Goal: Find specific page/section

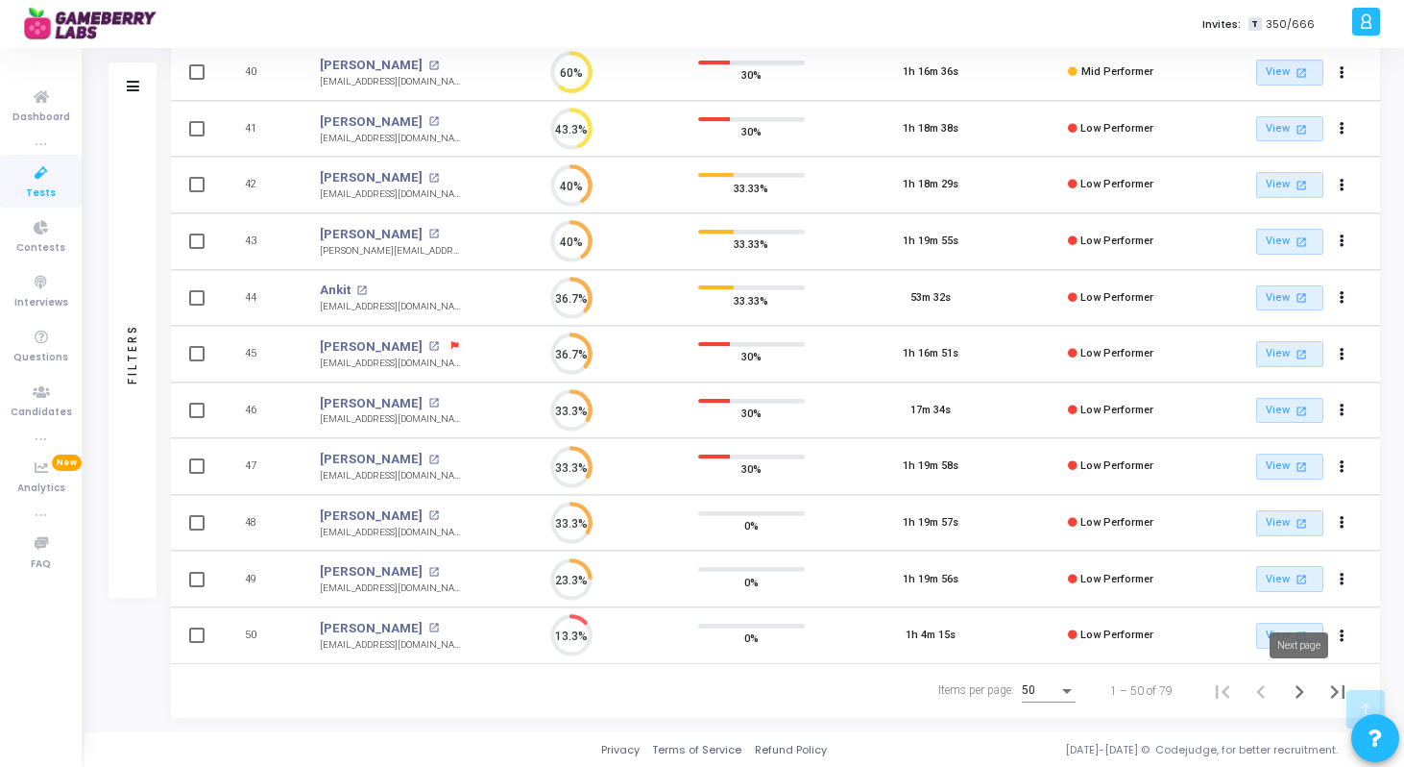
click at [1303, 694] on icon "Next page" at bounding box center [1299, 691] width 27 height 27
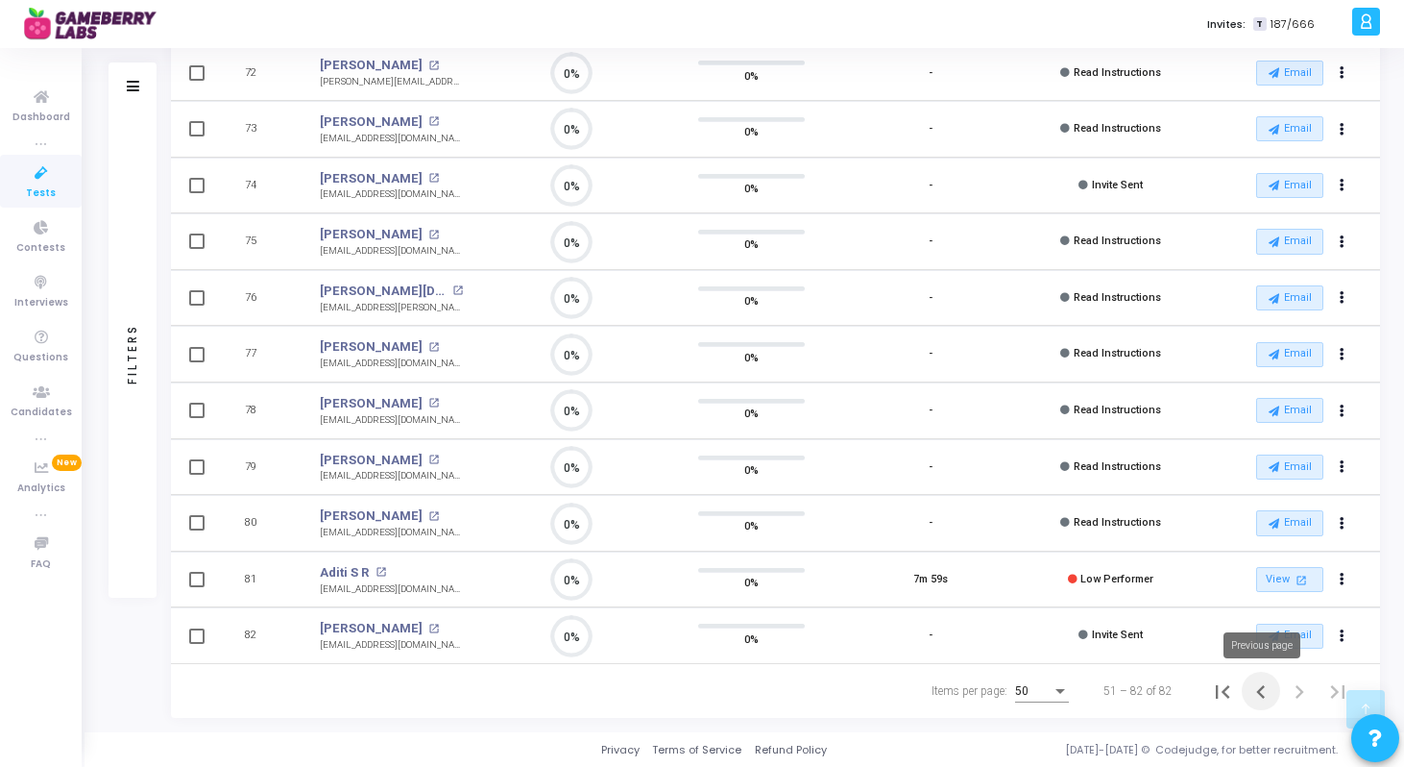
click at [1260, 695] on icon "Previous page" at bounding box center [1261, 691] width 9 height 13
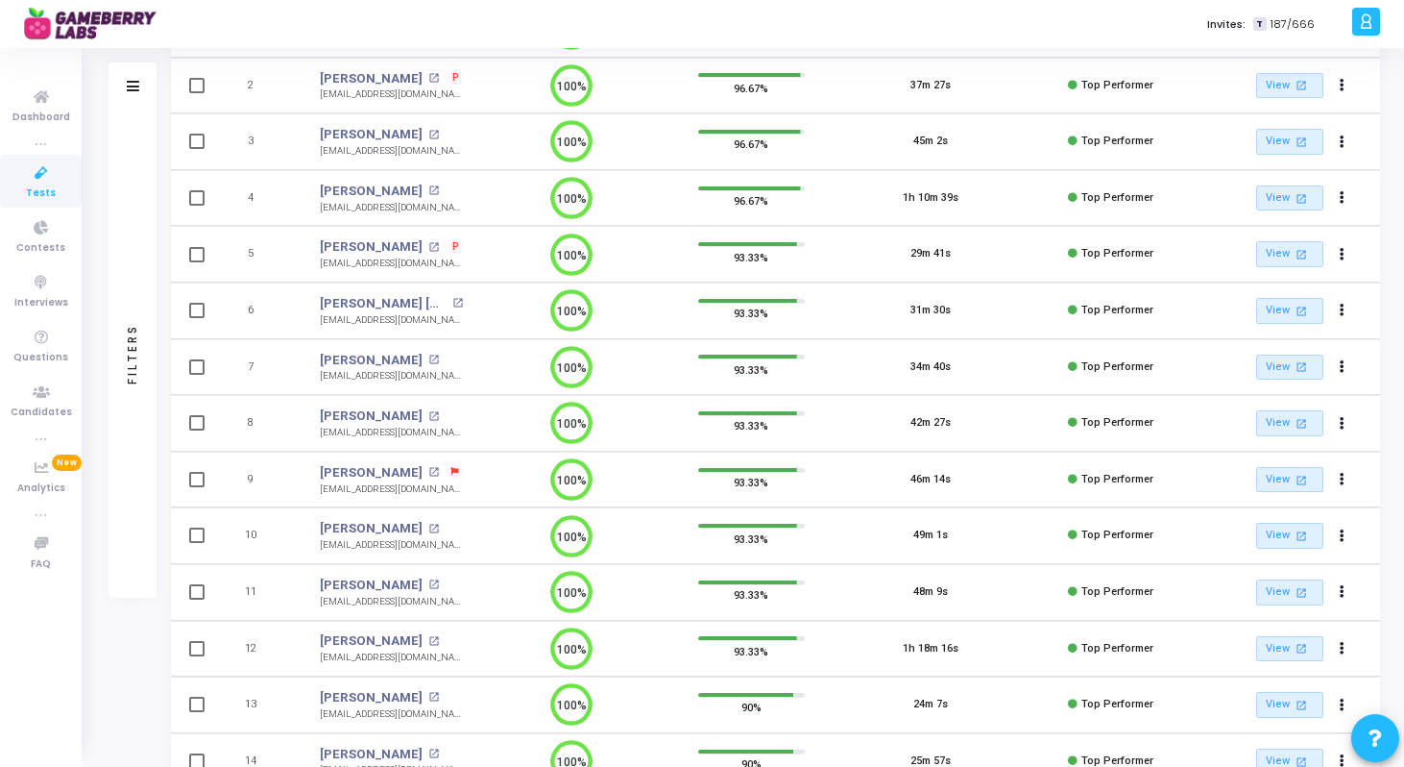
click at [449, 471] on span at bounding box center [456, 471] width 14 height 14
click at [377, 473] on div at bounding box center [702, 383] width 1404 height 767
